Goal: Task Accomplishment & Management: Manage account settings

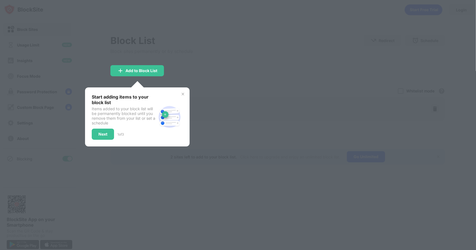
click at [216, 70] on div at bounding box center [238, 125] width 476 height 250
click at [183, 95] on img at bounding box center [183, 94] width 4 height 4
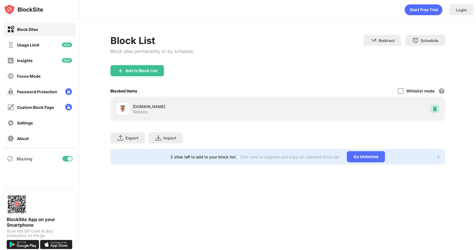
click at [433, 108] on img at bounding box center [435, 109] width 6 height 6
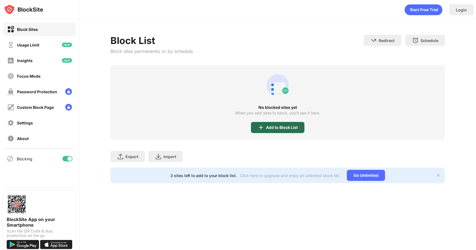
click at [269, 126] on div "Add to Block List" at bounding box center [282, 127] width 32 height 4
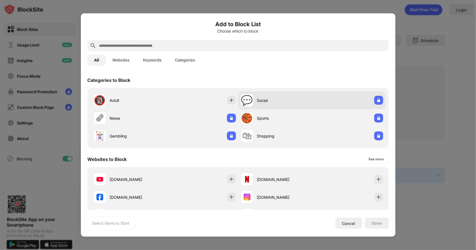
click at [359, 102] on div "💬 Social" at bounding box center [311, 100] width 147 height 18
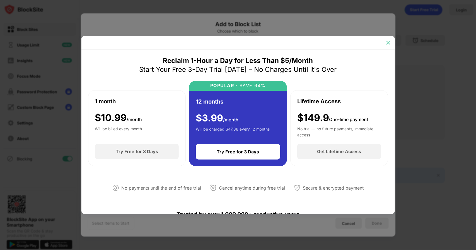
click at [386, 45] on img at bounding box center [388, 43] width 6 height 6
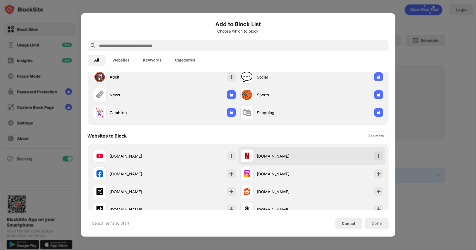
scroll to position [27, 0]
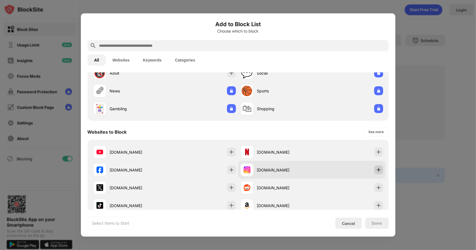
click at [377, 167] on div at bounding box center [378, 170] width 9 height 9
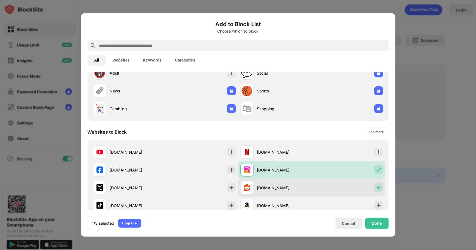
click at [376, 186] on img at bounding box center [379, 188] width 6 height 6
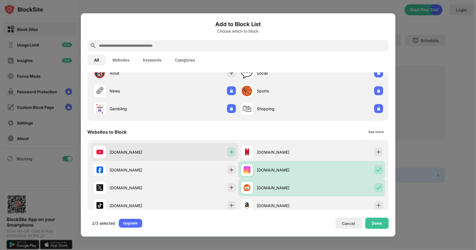
click at [230, 151] on img at bounding box center [232, 152] width 6 height 6
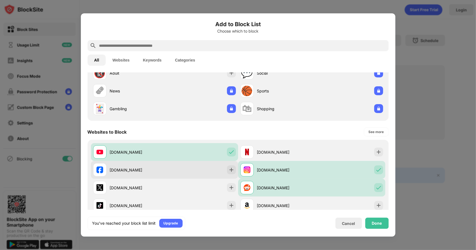
click at [225, 167] on div "[DOMAIN_NAME]" at bounding box center [164, 170] width 147 height 18
click at [229, 169] on img at bounding box center [232, 170] width 6 height 6
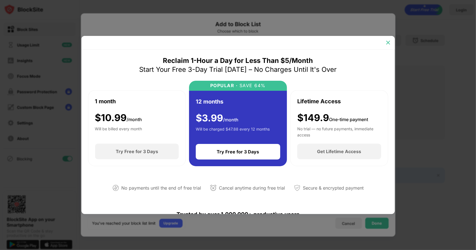
click at [389, 43] on img at bounding box center [388, 43] width 6 height 6
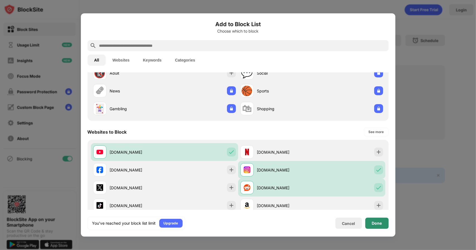
click at [378, 220] on div "Done" at bounding box center [376, 223] width 23 height 11
